Goal: Transaction & Acquisition: Purchase product/service

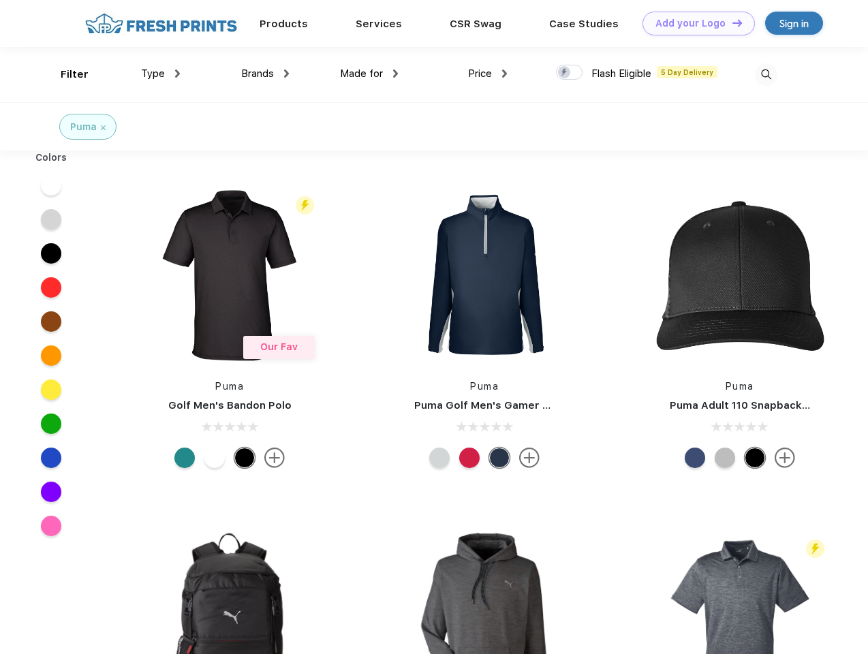
scroll to position [1, 0]
click at [694, 23] on link "Add your Logo Design Tool" at bounding box center [698, 24] width 112 height 24
click at [0, 0] on div "Design Tool" at bounding box center [0, 0] width 0 height 0
click at [731, 22] on link "Add your Logo Design Tool" at bounding box center [698, 24] width 112 height 24
click at [65, 74] on div "Filter" at bounding box center [75, 75] width 28 height 16
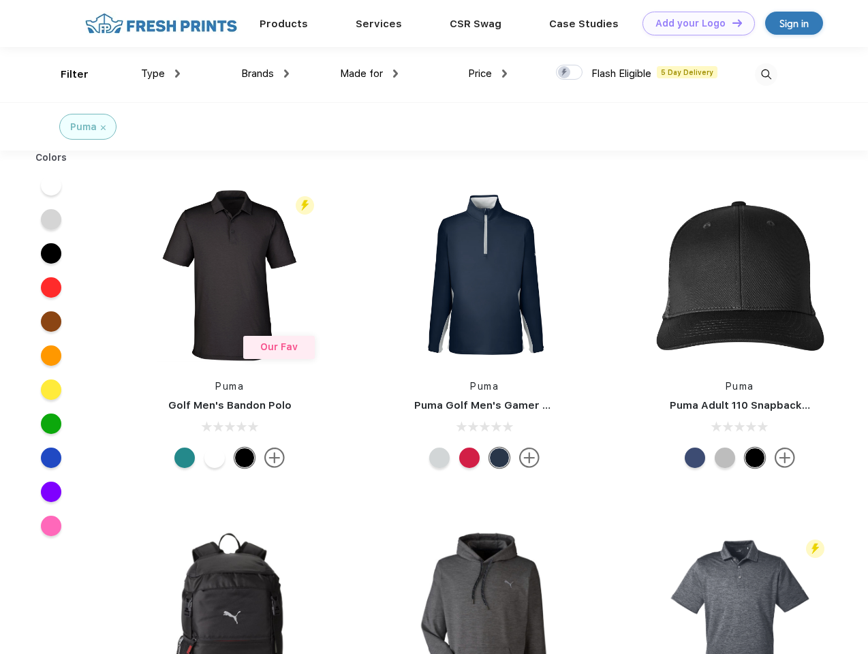
click at [161, 74] on span "Type" at bounding box center [153, 73] width 24 height 12
click at [265, 74] on span "Brands" at bounding box center [257, 73] width 33 height 12
click at [369, 74] on span "Made for" at bounding box center [361, 73] width 43 height 12
click at [488, 74] on span "Price" at bounding box center [480, 73] width 24 height 12
click at [570, 73] on div at bounding box center [569, 72] width 27 height 15
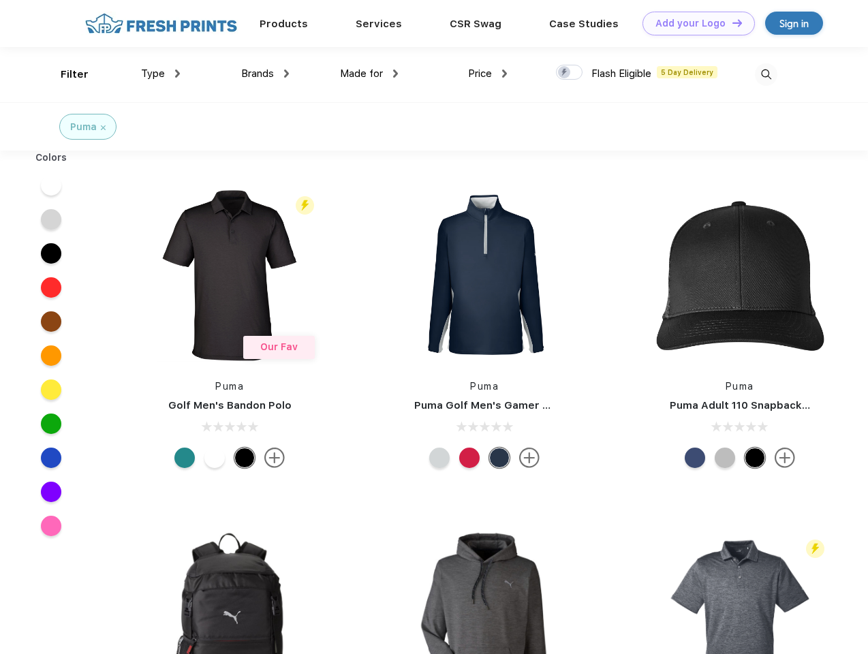
click at [565, 73] on input "checkbox" at bounding box center [560, 68] width 9 height 9
click at [766, 74] on img at bounding box center [766, 74] width 22 height 22
